Goal: Task Accomplishment & Management: Use online tool/utility

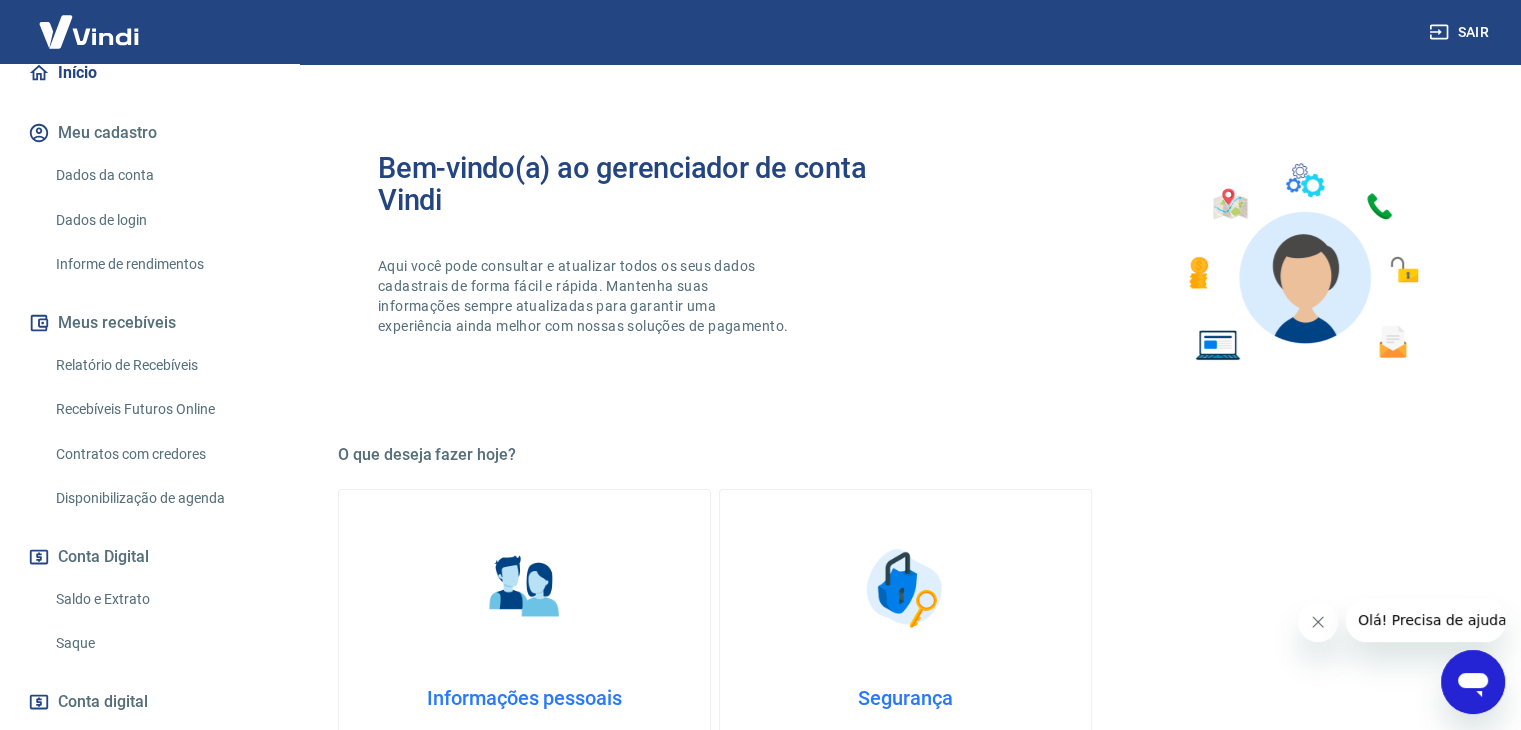
scroll to position [313, 0]
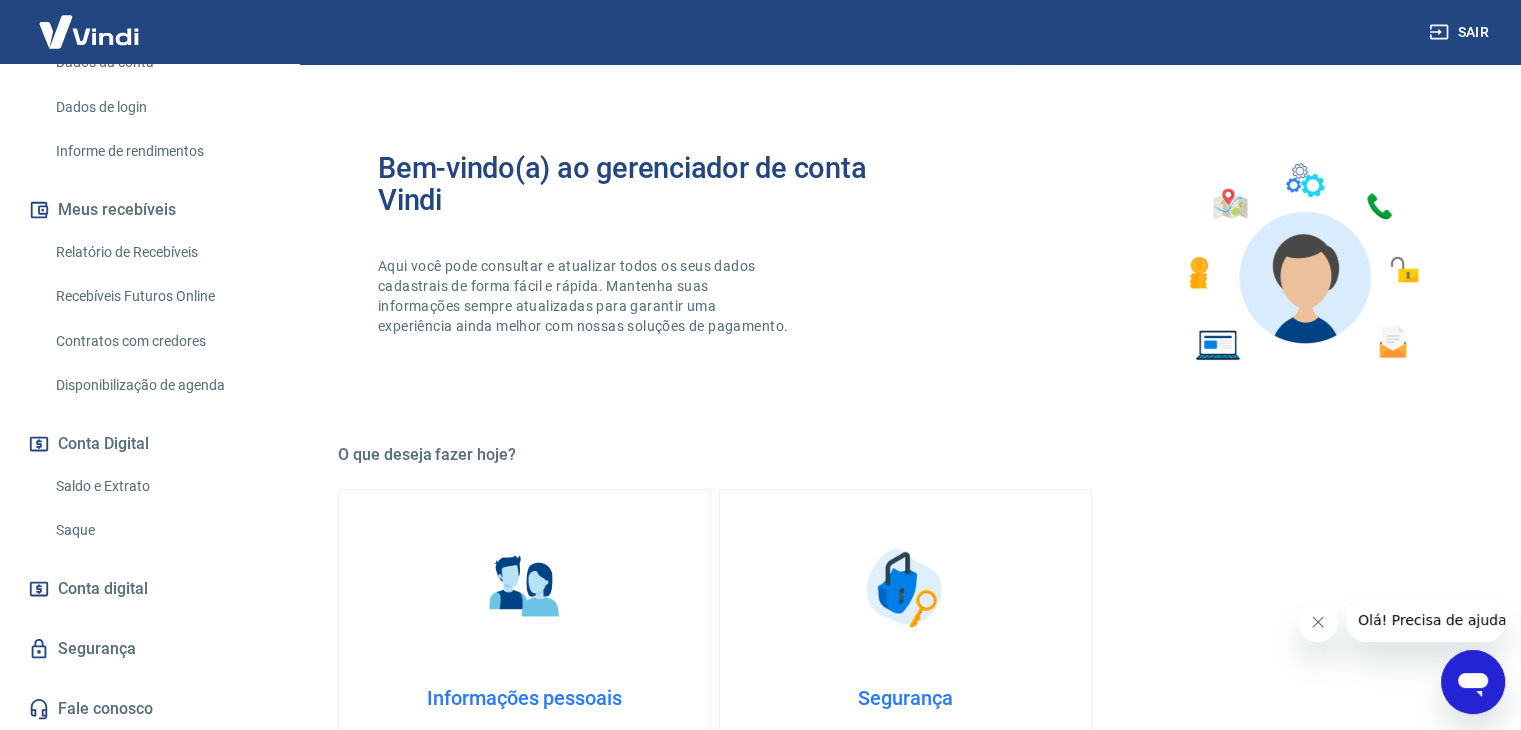
drag, startPoint x: 90, startPoint y: 525, endPoint x: 135, endPoint y: 510, distance: 47.4
click at [90, 525] on link "Saque" at bounding box center [161, 530] width 227 height 41
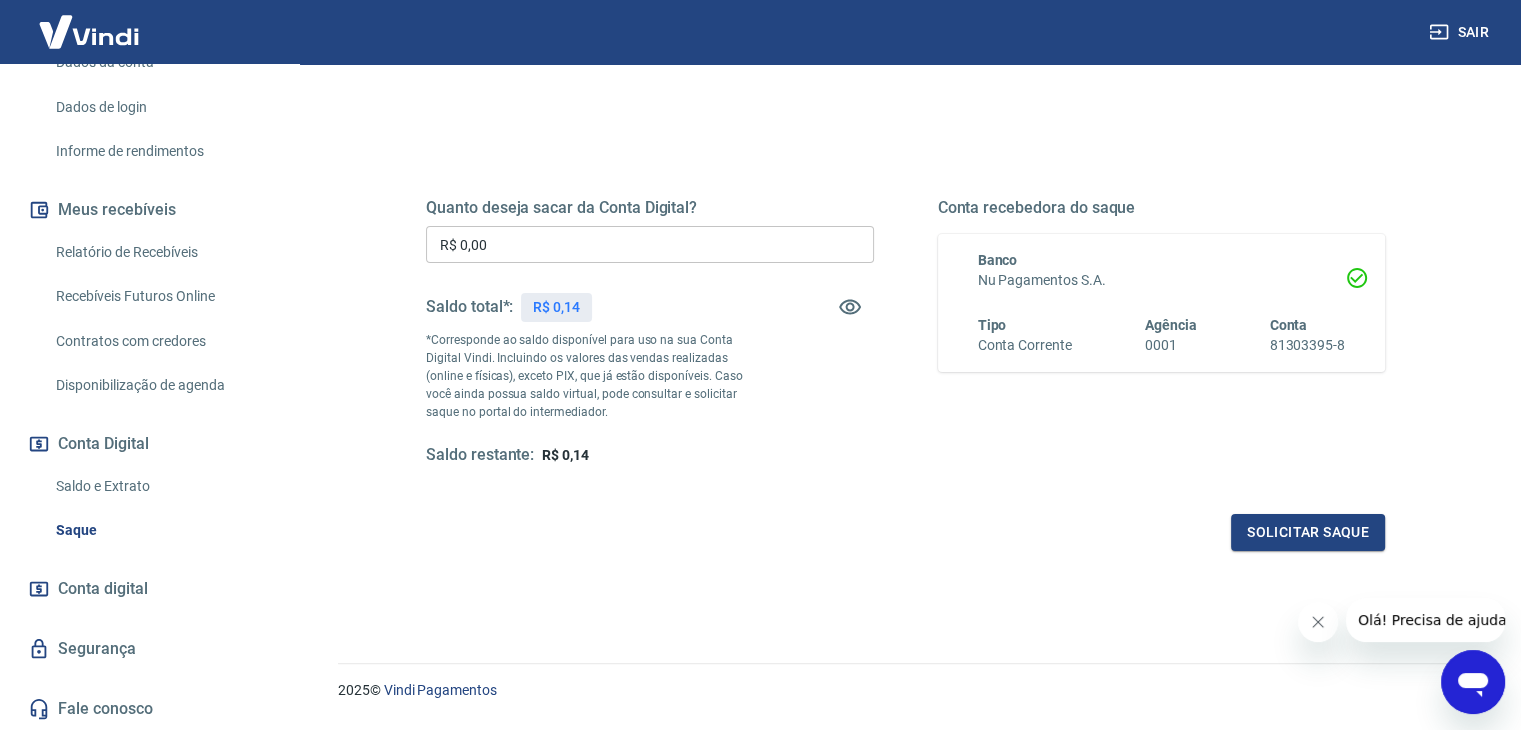
scroll to position [258, 0]
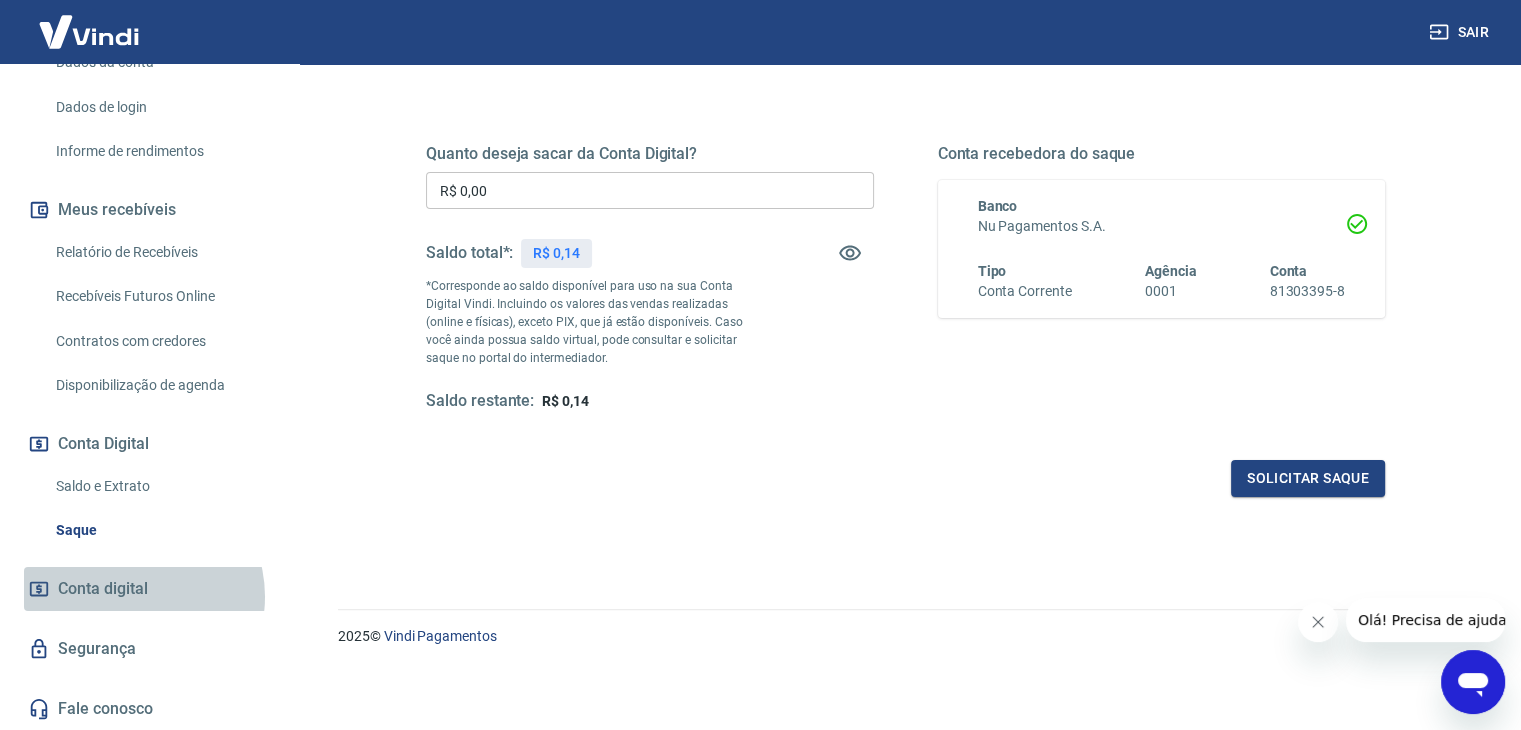
click at [130, 596] on span "Conta digital" at bounding box center [103, 589] width 90 height 28
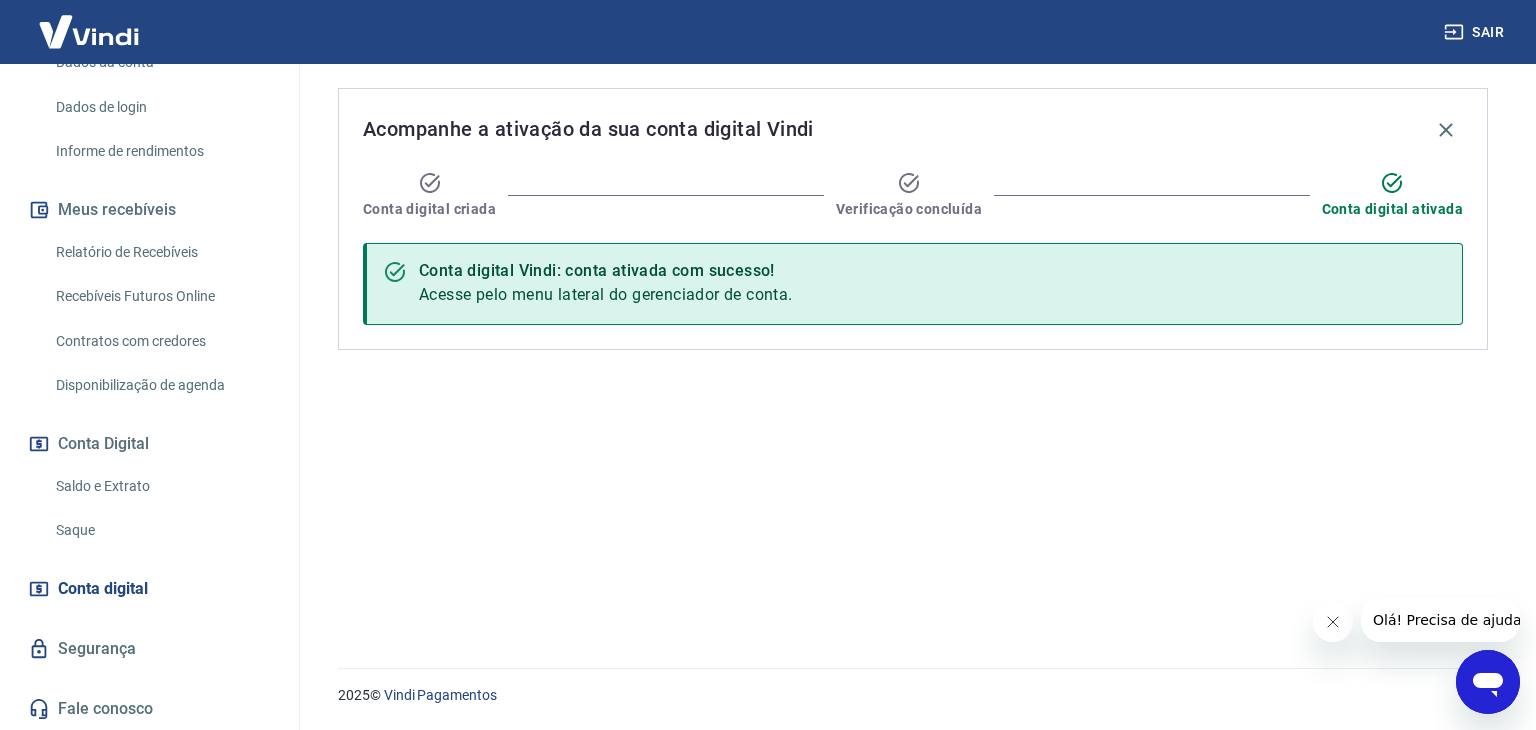
click at [1368, 201] on span "Conta digital ativada" at bounding box center [1392, 209] width 141 height 20
click at [95, 581] on span "Conta digital" at bounding box center [103, 589] width 90 height 28
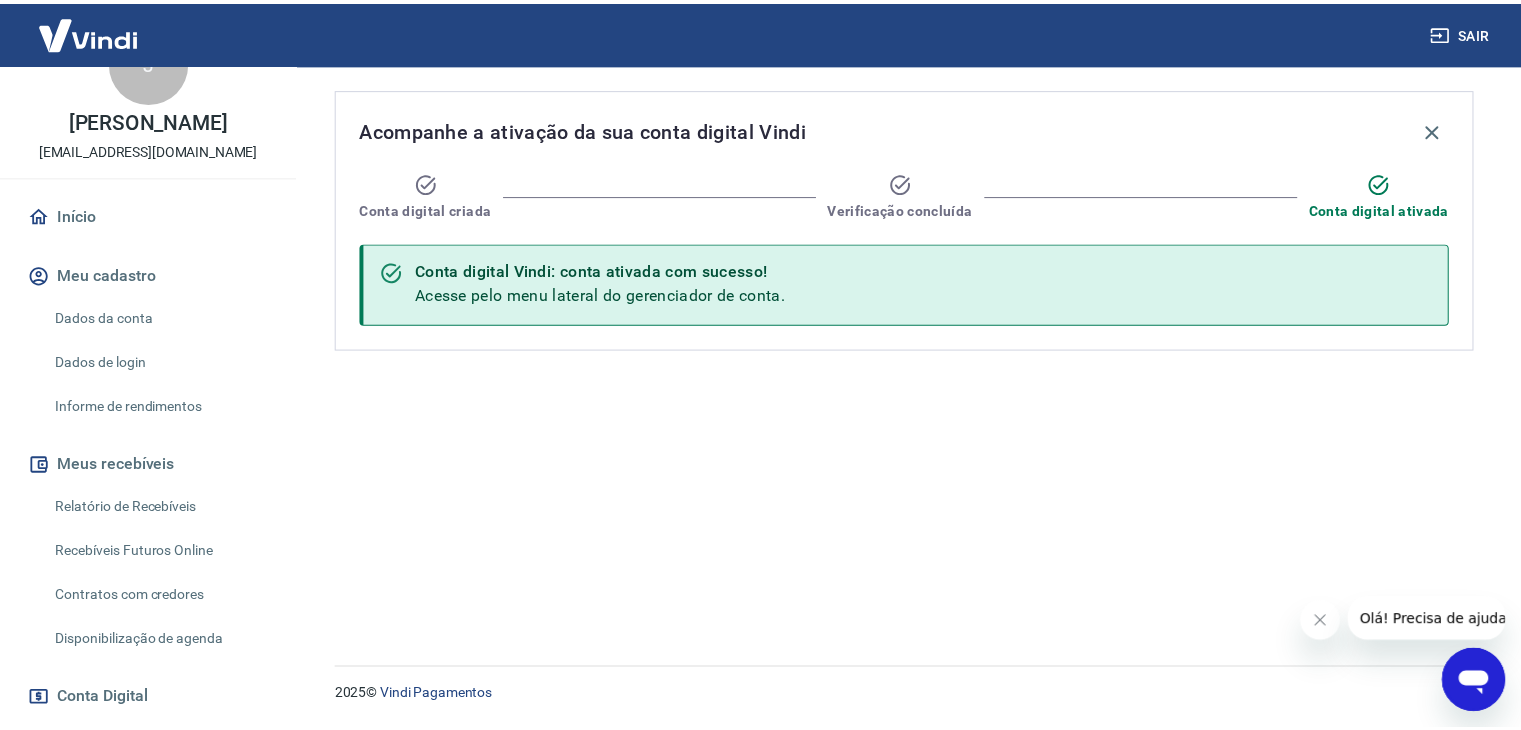
scroll to position [200, 0]
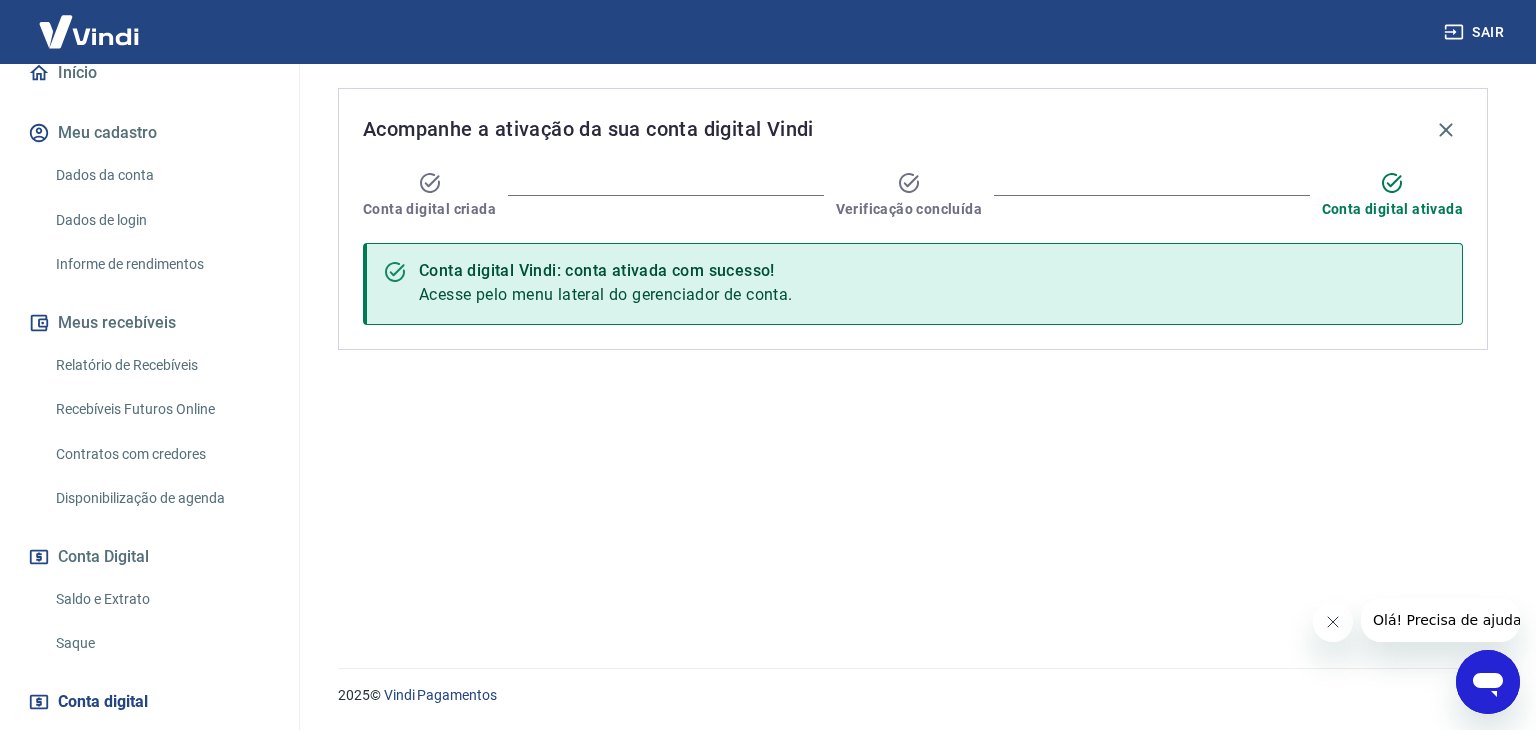
drag, startPoint x: 626, startPoint y: 308, endPoint x: 648, endPoint y: 303, distance: 22.6
click at [628, 308] on div "Conta digital Vindi: conta ativada com sucesso! Acesse pelo menu lateral do ger…" at bounding box center [606, 284] width 374 height 62
click at [1343, 618] on button "Fechar mensagem da empresa" at bounding box center [1332, 622] width 40 height 40
click at [1438, 126] on icon "button" at bounding box center [1446, 130] width 24 height 24
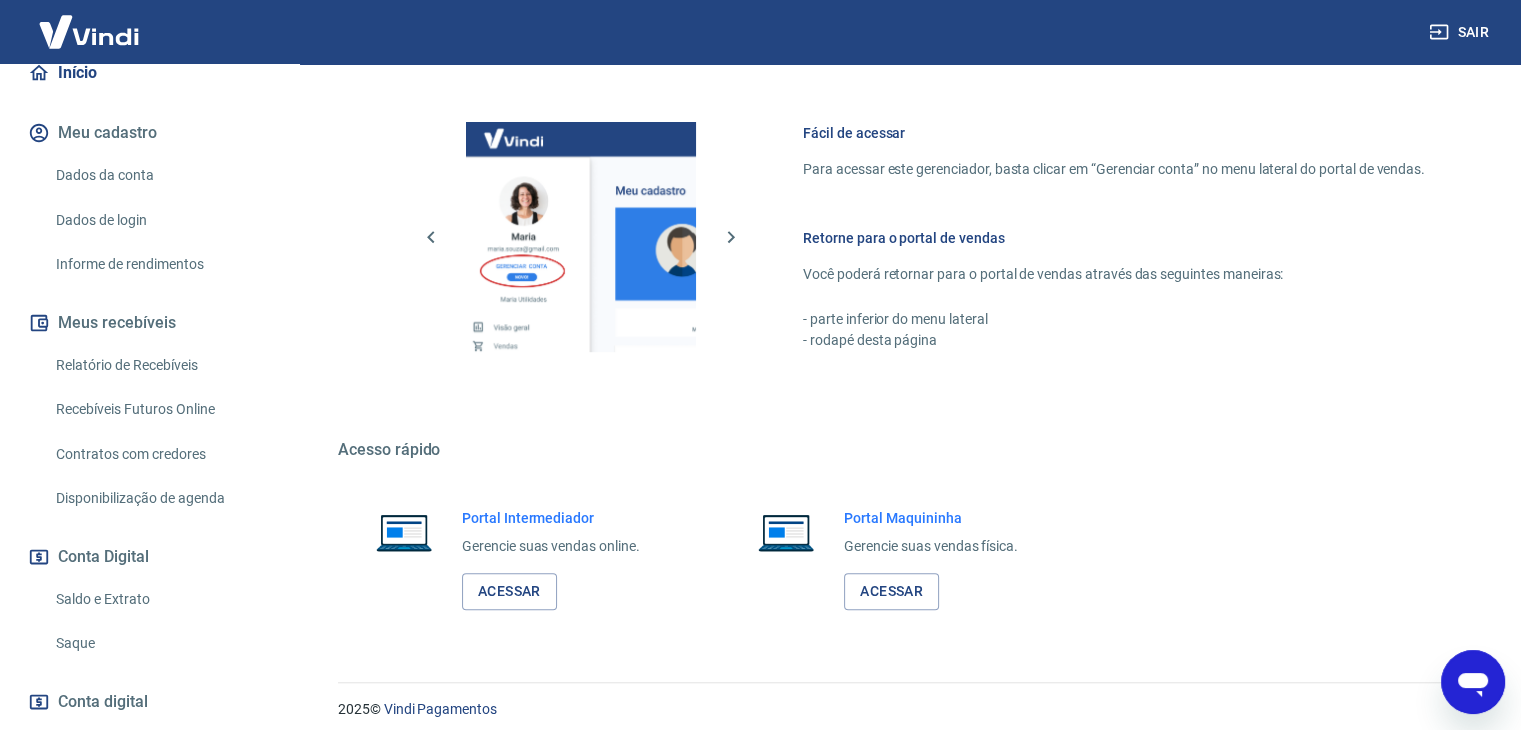
scroll to position [848, 0]
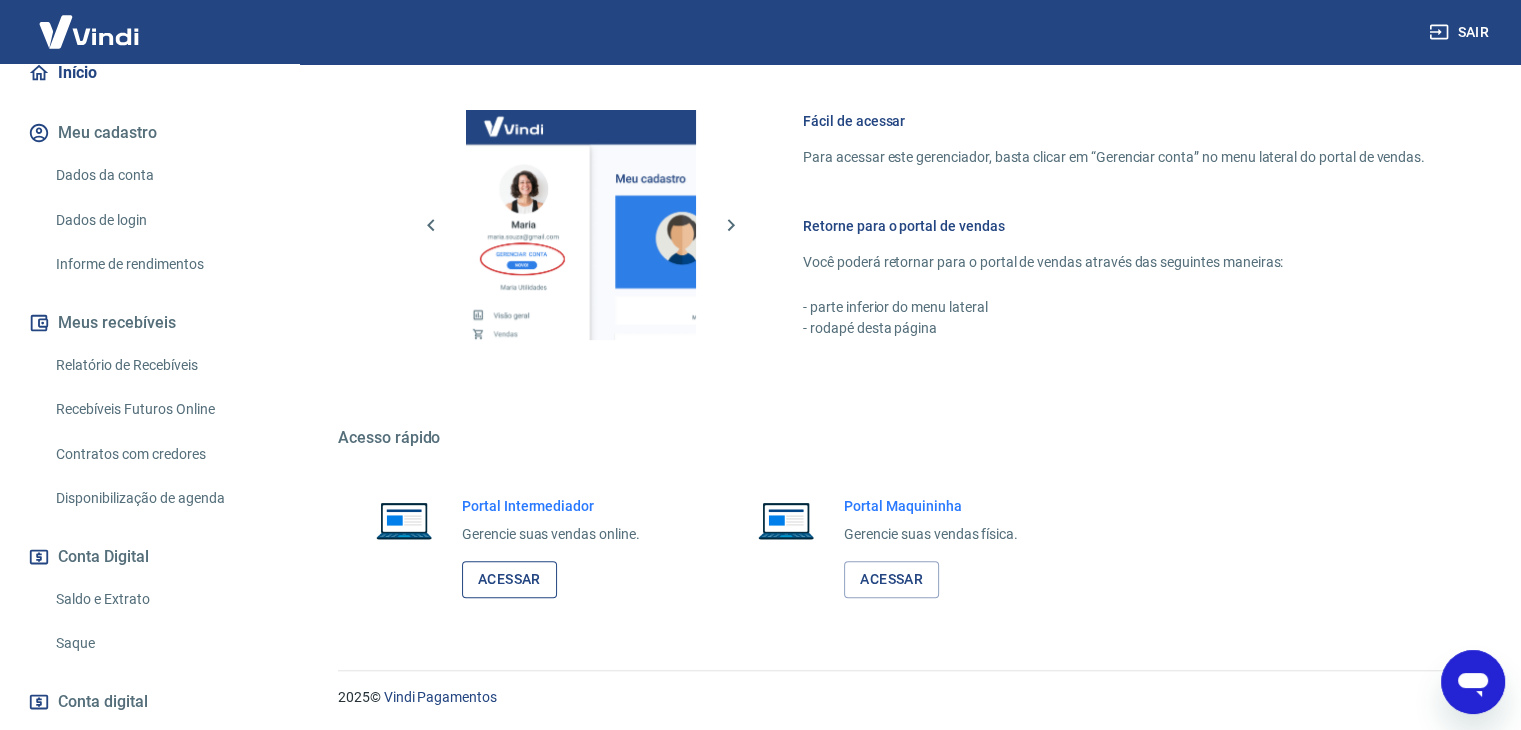
click at [500, 574] on link "Acessar" at bounding box center [509, 579] width 95 height 37
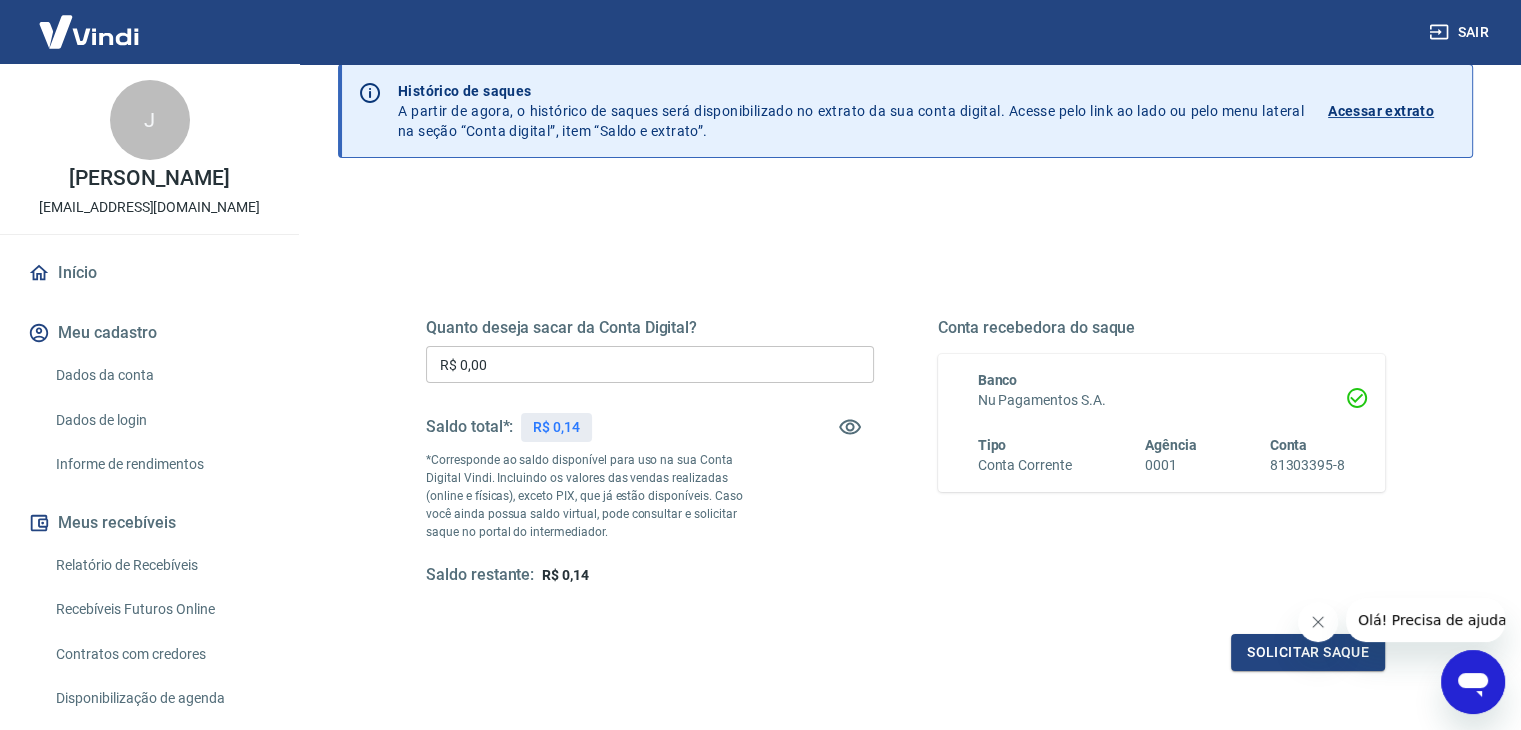
scroll to position [58, 0]
